Goal: Transaction & Acquisition: Book appointment/travel/reservation

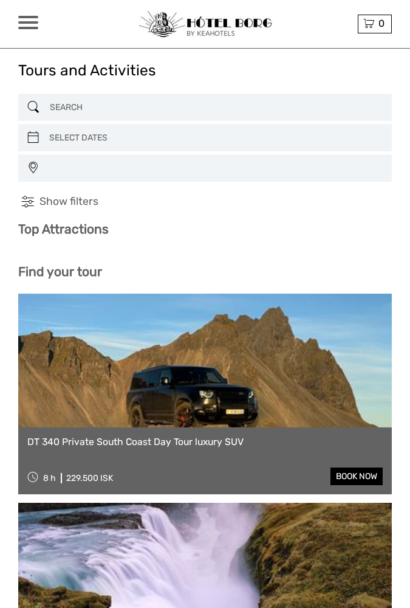
select select
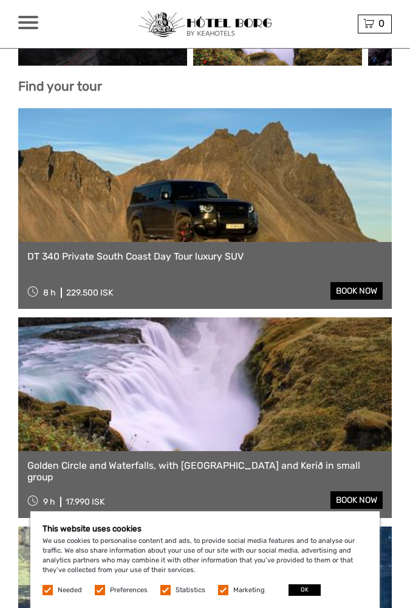
scroll to position [289, 0]
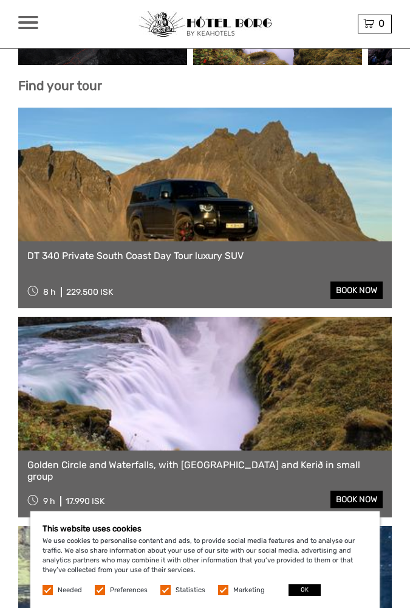
click at [147, 179] on link at bounding box center [205, 175] width 374 height 134
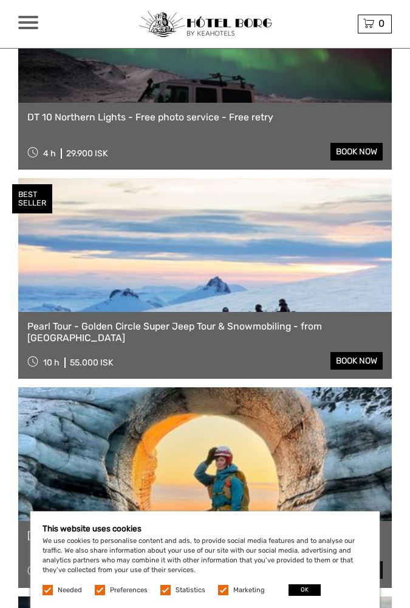
scroll to position [1892, 0]
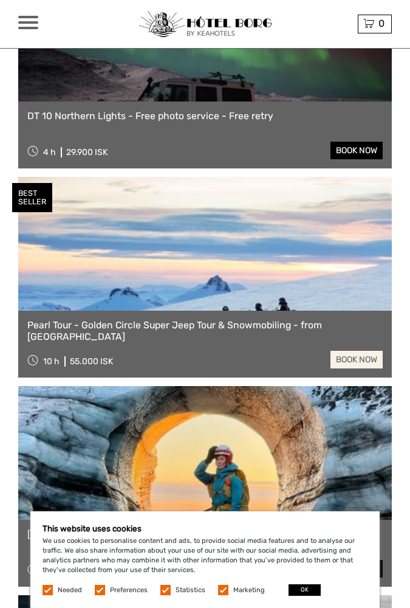
click at [360, 357] on link "book now" at bounding box center [357, 360] width 52 height 18
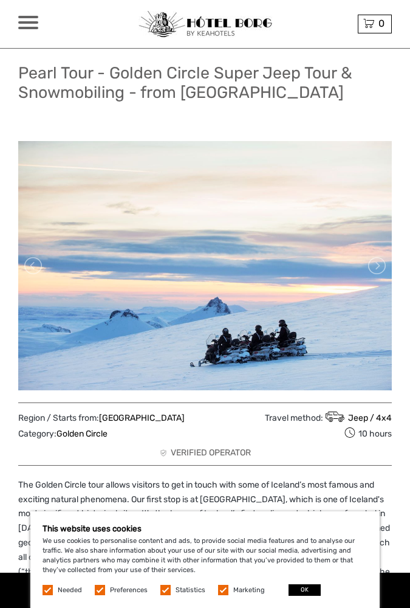
scroll to position [22, 0]
click at [379, 267] on link at bounding box center [375, 265] width 19 height 19
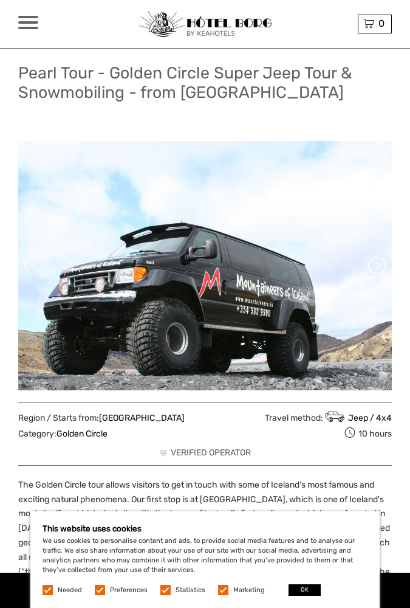
click at [379, 267] on link at bounding box center [375, 265] width 19 height 19
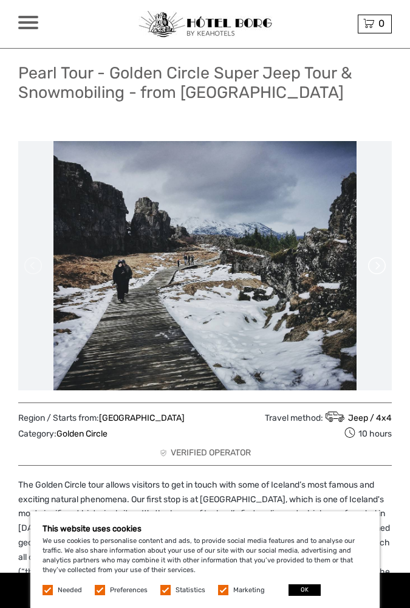
click at [379, 267] on link at bounding box center [375, 265] width 19 height 19
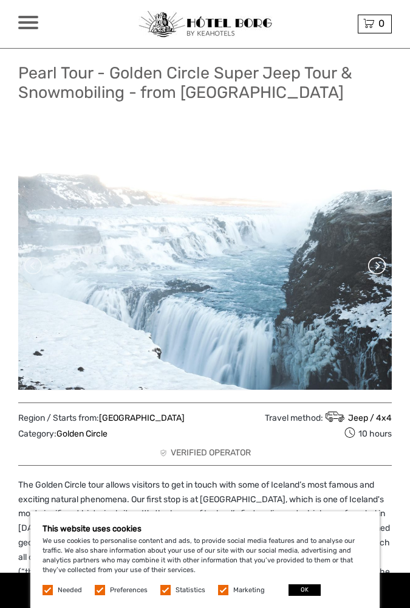
click at [379, 267] on link at bounding box center [375, 265] width 19 height 19
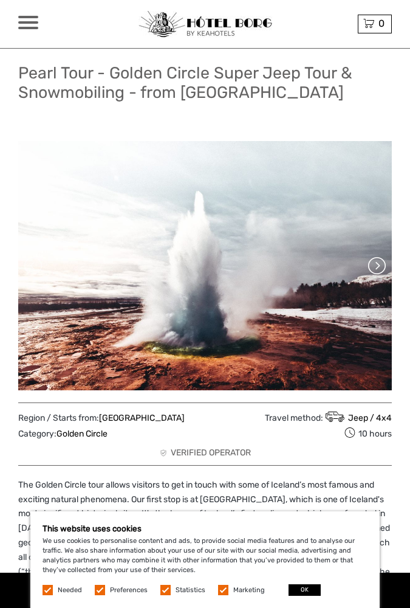
click at [379, 267] on link at bounding box center [375, 265] width 19 height 19
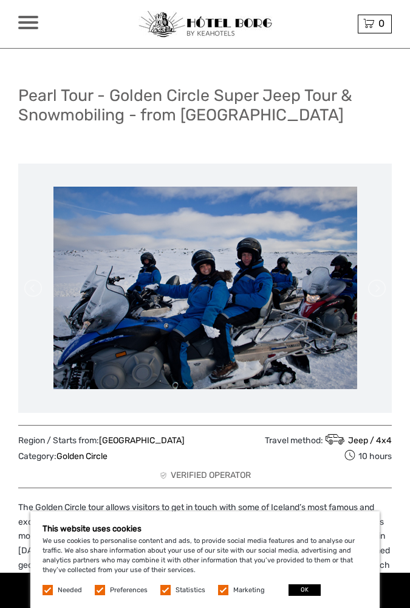
scroll to position [0, 0]
click at [303, 586] on button "OK" at bounding box center [305, 590] width 32 height 12
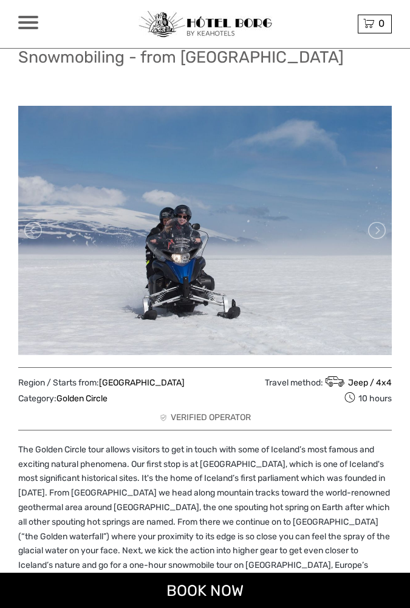
scroll to position [56, 0]
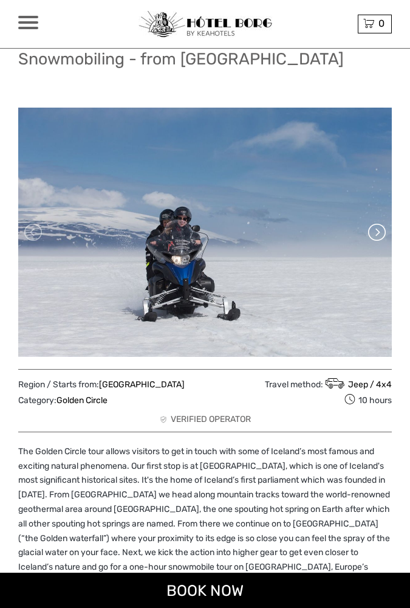
click at [375, 238] on link at bounding box center [375, 231] width 19 height 19
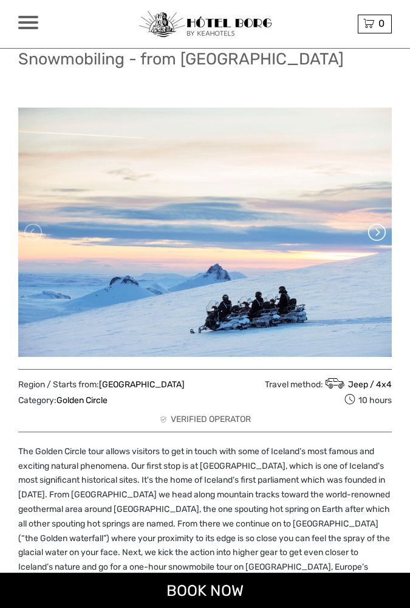
click at [375, 238] on link at bounding box center [375, 231] width 19 height 19
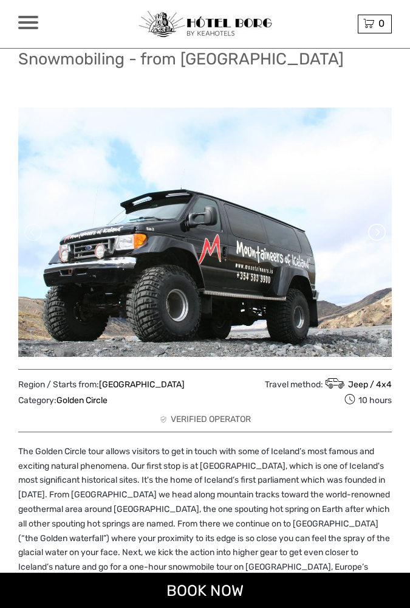
click at [375, 238] on link at bounding box center [375, 231] width 19 height 19
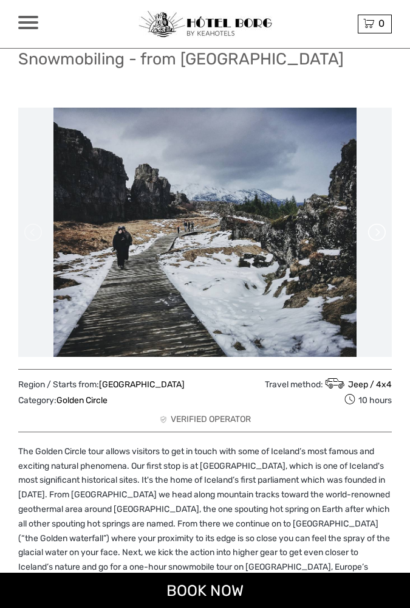
click at [375, 238] on link at bounding box center [375, 231] width 19 height 19
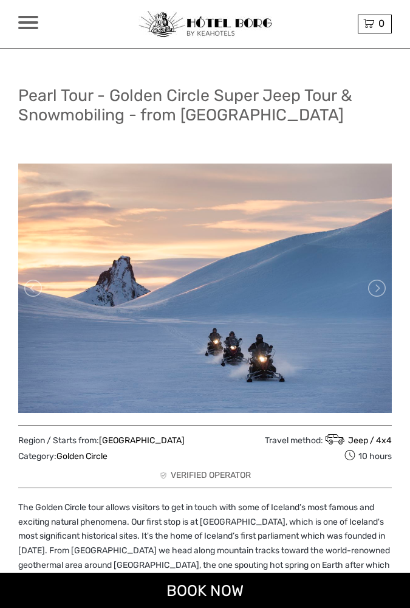
scroll to position [0, 0]
click at [29, 22] on span at bounding box center [28, 22] width 20 height 2
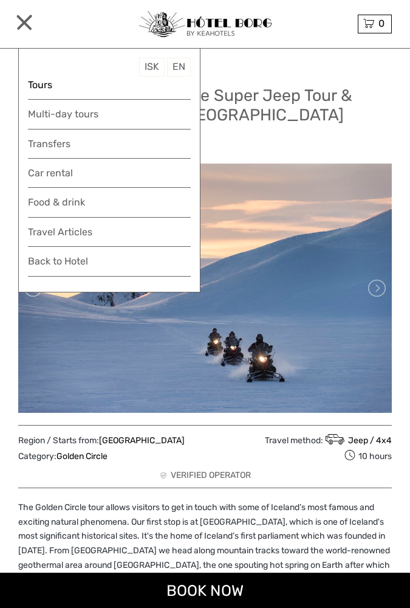
click at [41, 85] on link "Tours" at bounding box center [109, 85] width 163 height 16
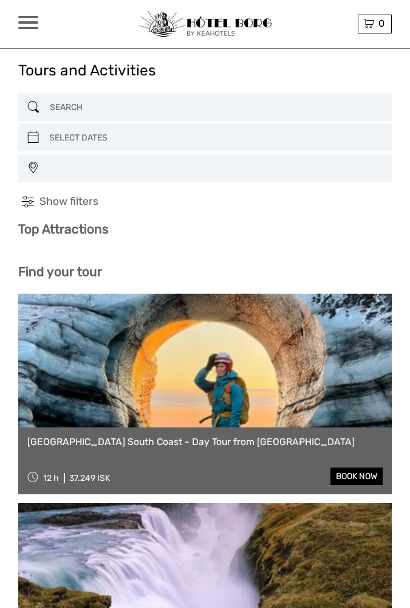
select select
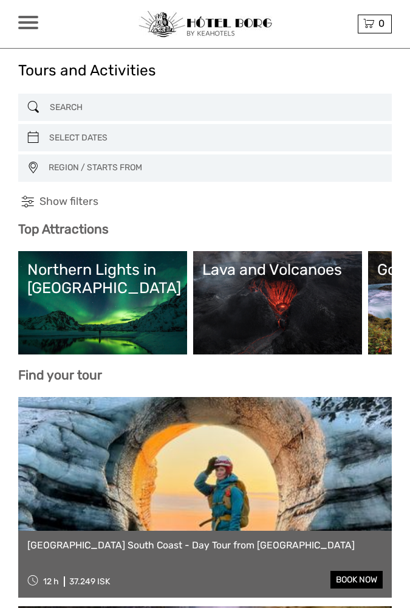
click at [29, 23] on span at bounding box center [28, 22] width 20 height 2
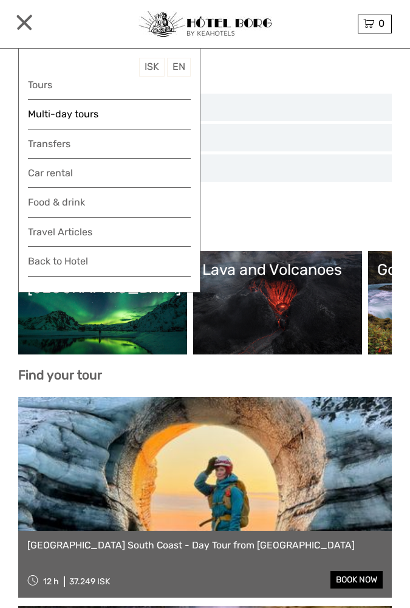
click at [44, 114] on link "Multi-day tours" at bounding box center [109, 114] width 163 height 16
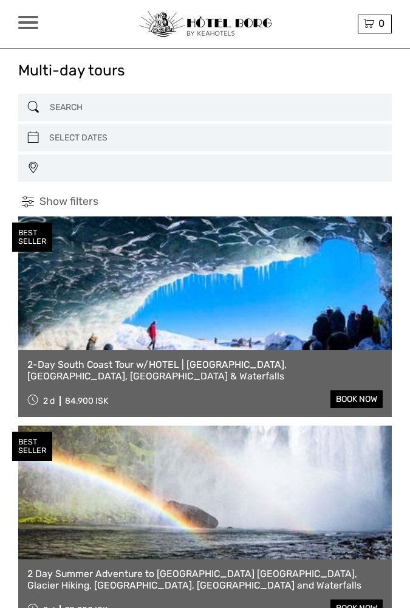
select select
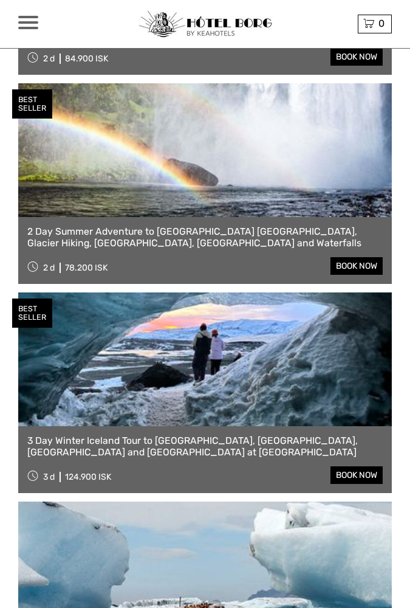
scroll to position [346, 0]
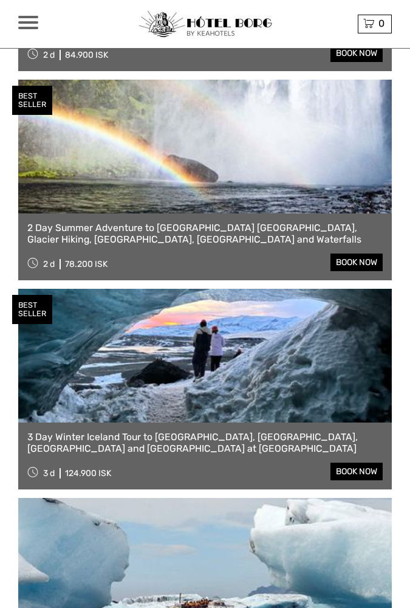
click at [156, 381] on link at bounding box center [205, 356] width 374 height 134
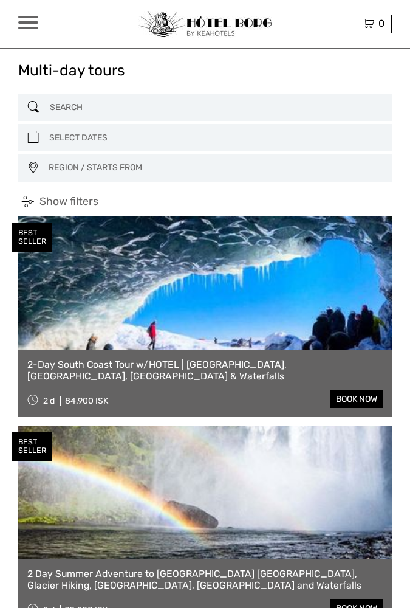
scroll to position [0, 0]
click at [27, 26] on div at bounding box center [28, 22] width 20 height 13
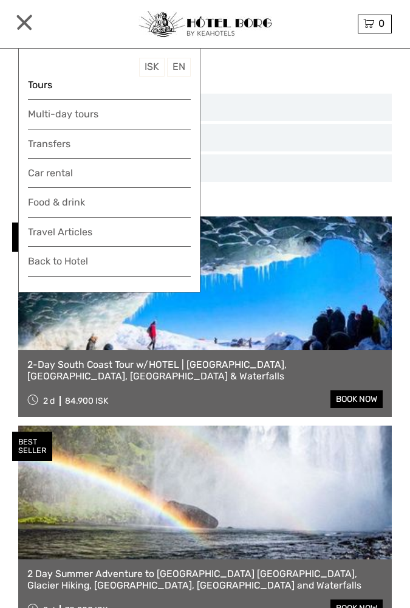
click at [41, 84] on link "Tours" at bounding box center [109, 85] width 163 height 16
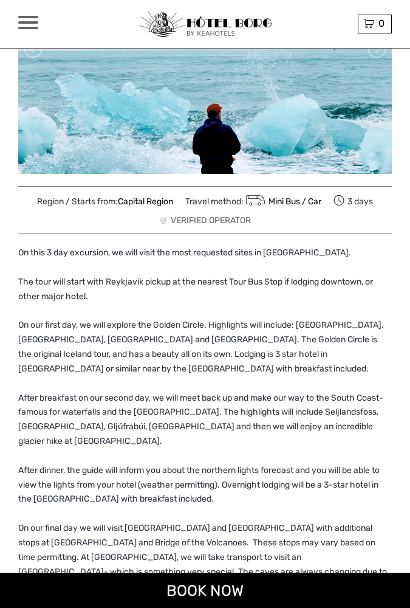
scroll to position [292, 0]
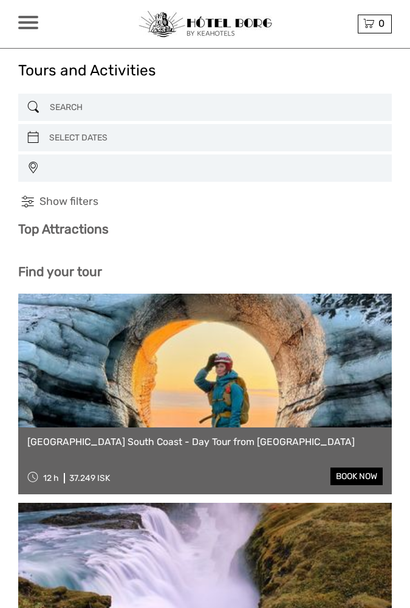
select select
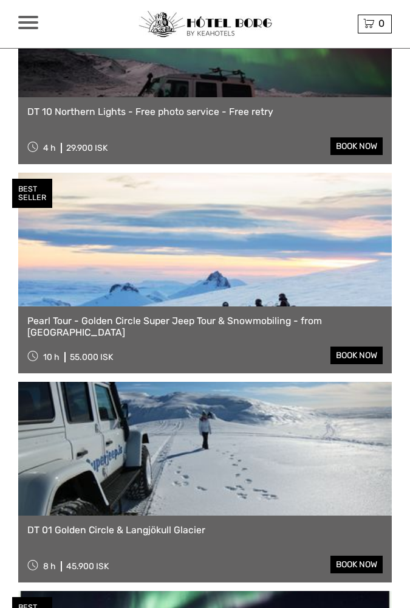
scroll to position [2108, 0]
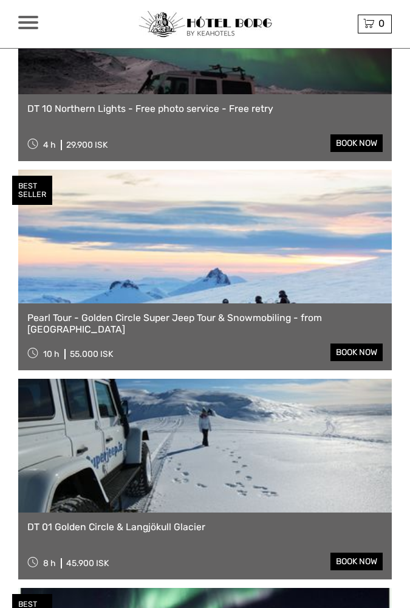
click at [231, 273] on link at bounding box center [205, 237] width 374 height 134
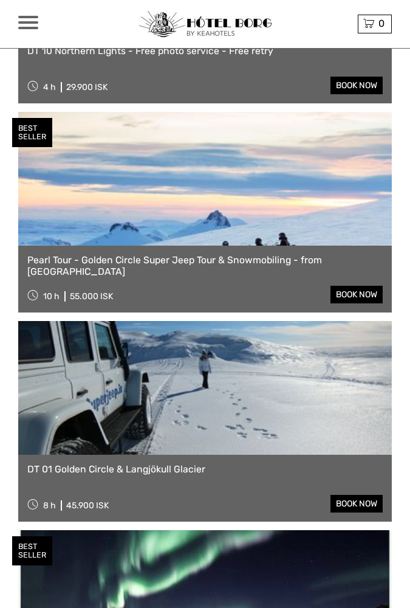
scroll to position [2166, 0]
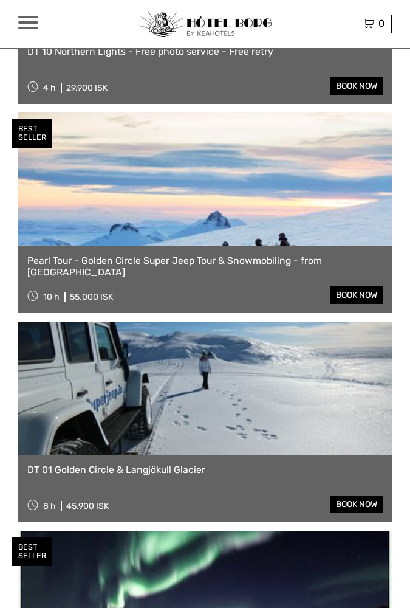
click at [253, 416] on link at bounding box center [205, 388] width 374 height 134
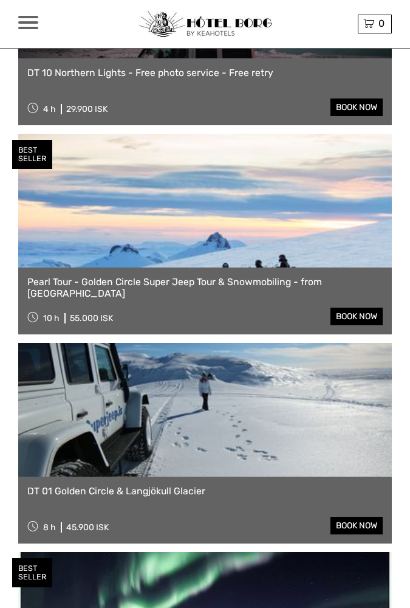
scroll to position [2113, 0]
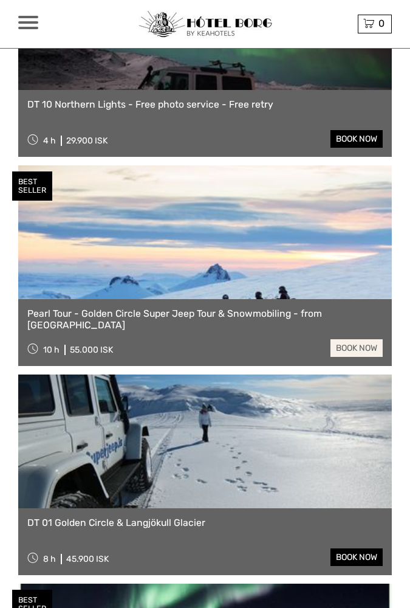
click at [361, 349] on link "book now" at bounding box center [357, 348] width 52 height 18
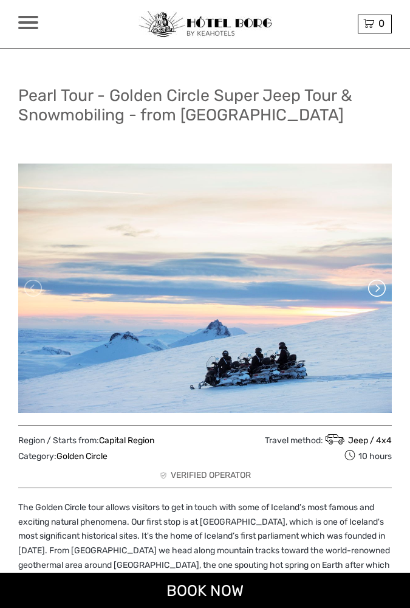
click at [380, 290] on link at bounding box center [375, 287] width 19 height 19
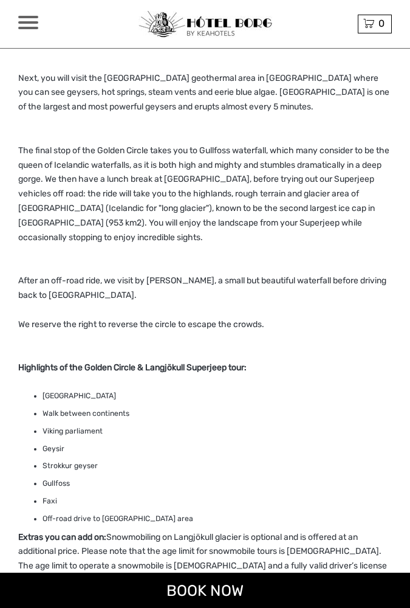
scroll to position [477, 0]
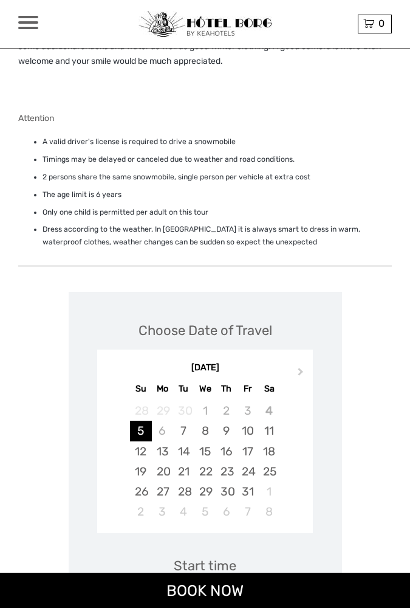
scroll to position [1187, 0]
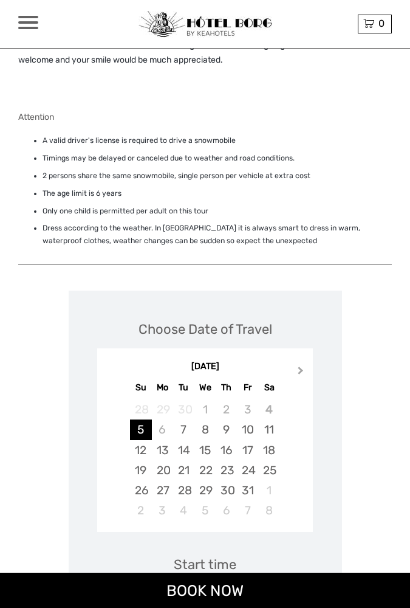
click at [302, 363] on button "Next Month" at bounding box center [301, 372] width 19 height 19
click at [160, 419] on div "8" at bounding box center [162, 429] width 21 height 20
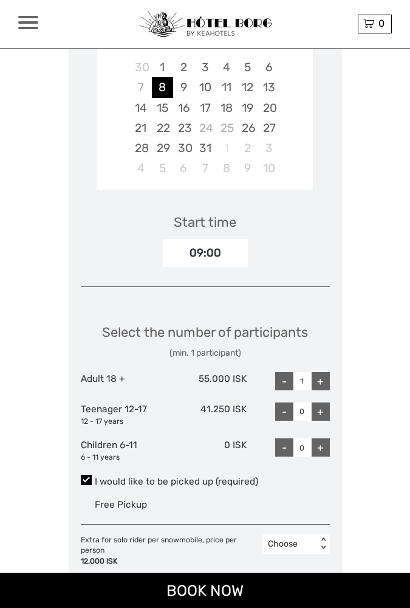
scroll to position [1530, 0]
click at [324, 371] on div "+" at bounding box center [321, 380] width 18 height 18
type input "2"
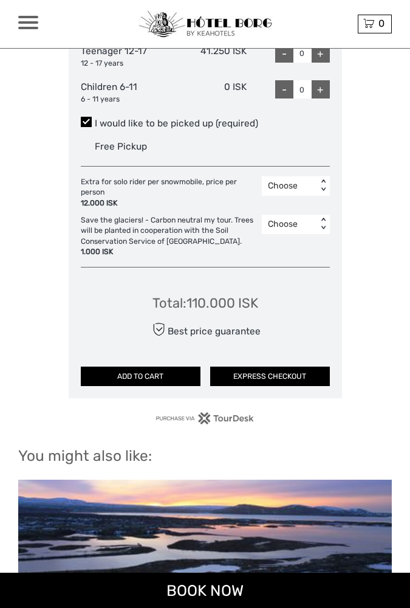
scroll to position [1889, 0]
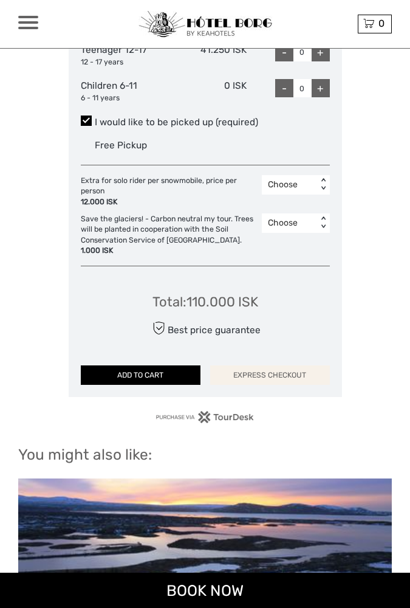
click at [271, 365] on button "EXPRESS CHECKOUT" at bounding box center [270, 374] width 120 height 19
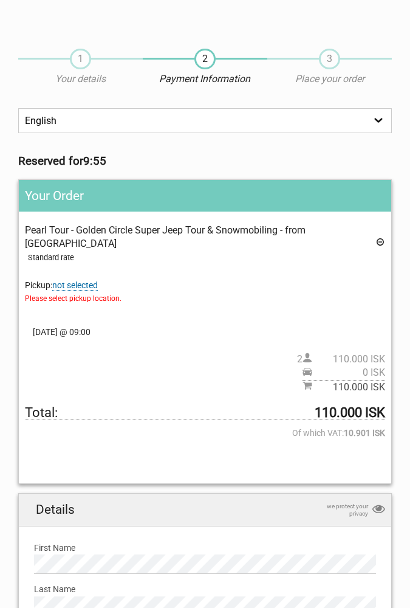
click at [80, 280] on span "not selected" at bounding box center [75, 285] width 46 height 10
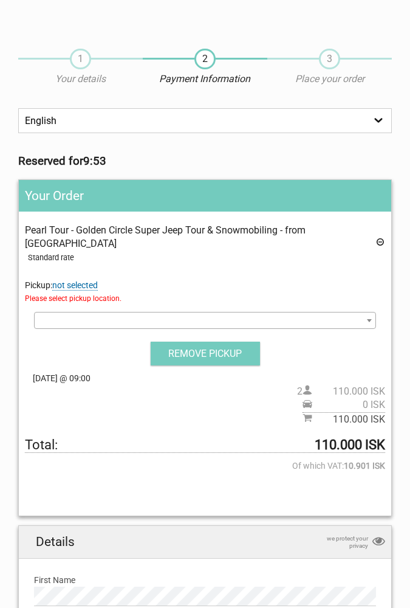
click at [367, 319] on b at bounding box center [369, 320] width 5 height 3
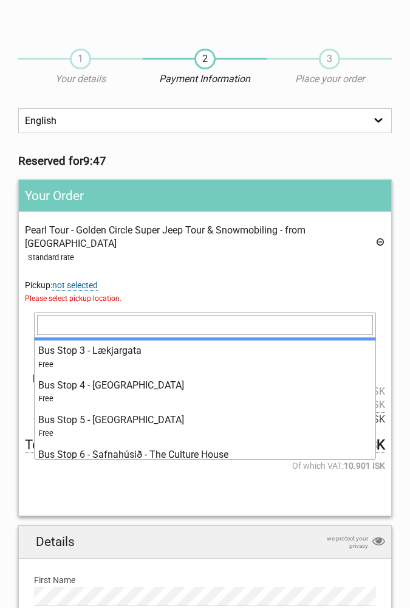
scroll to position [309, 0]
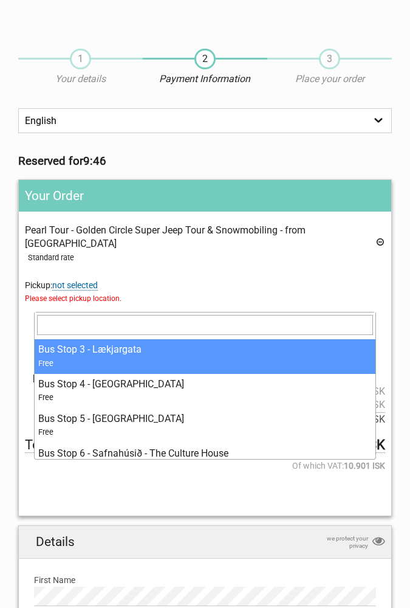
click at [152, 319] on input "search" at bounding box center [205, 324] width 336 height 19
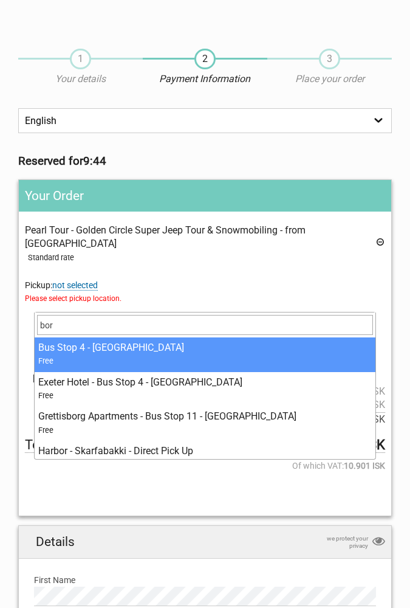
type input "borg"
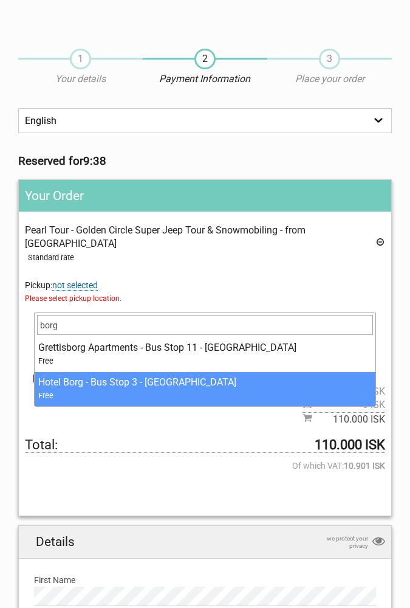
select select "35949"
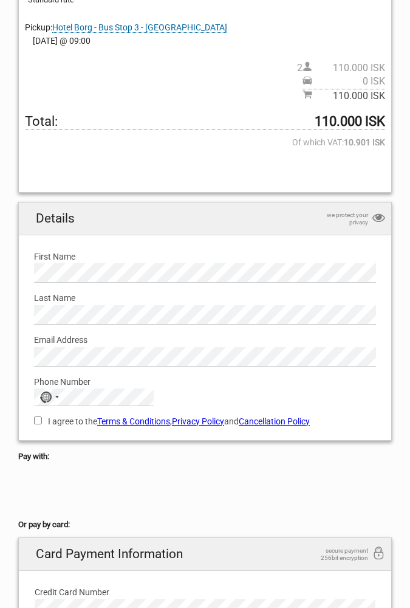
scroll to position [269, 0]
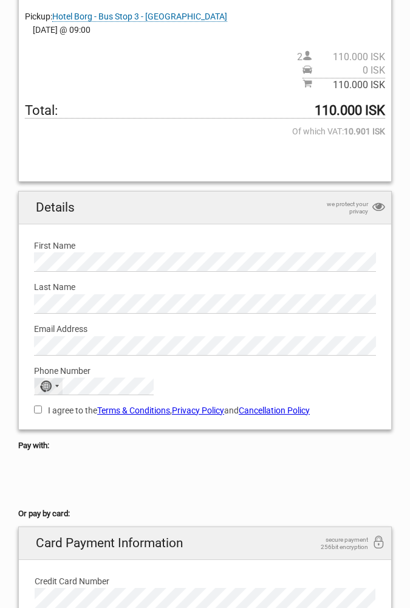
click at [57, 378] on div "No country selected" at bounding box center [49, 386] width 28 height 16
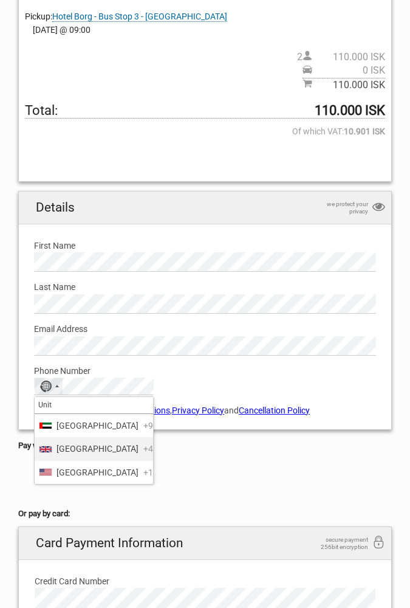
type input "Unit"
click at [72, 449] on li "[GEOGRAPHIC_DATA] +44" at bounding box center [94, 448] width 118 height 23
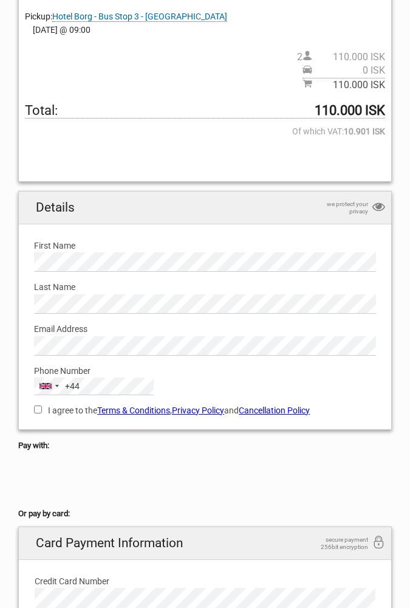
click at [224, 364] on label "Phone Number" at bounding box center [205, 370] width 342 height 13
click at [39, 405] on input "I agree to the Terms & Conditions , Privacy Policy and Cancellation Policy" at bounding box center [38, 409] width 8 height 8
checkbox input "true"
click at [111, 455] on div at bounding box center [205, 479] width 374 height 49
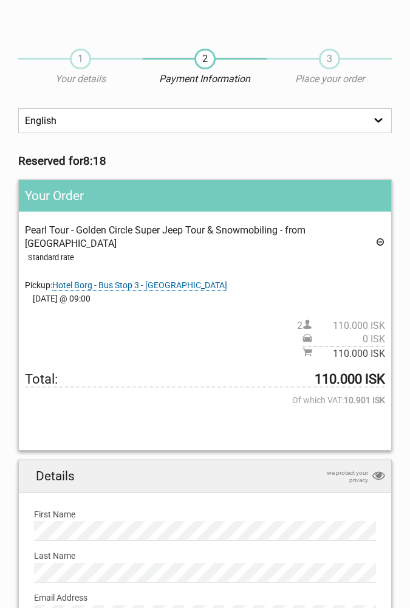
scroll to position [0, 0]
